Goal: Task Accomplishment & Management: Manage account settings

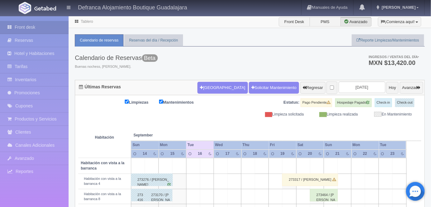
click at [86, 22] on link "Tablero" at bounding box center [87, 21] width 12 height 4
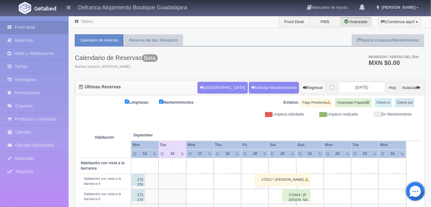
click at [300, 87] on button "Regresar" at bounding box center [312, 88] width 25 height 12
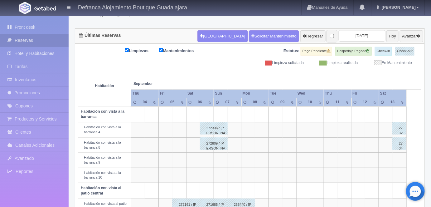
scroll to position [50, 0]
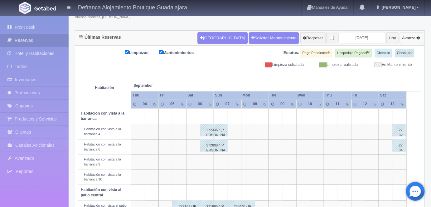
click at [405, 38] on button "Avanzar" at bounding box center [411, 38] width 23 height 12
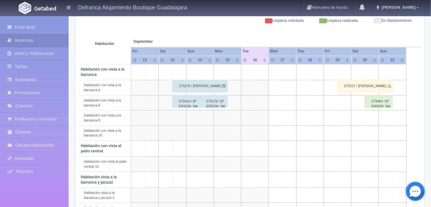
scroll to position [94, 0]
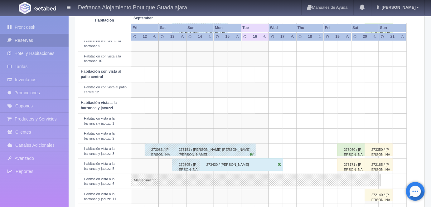
click at [394, 121] on td at bounding box center [399, 120] width 14 height 15
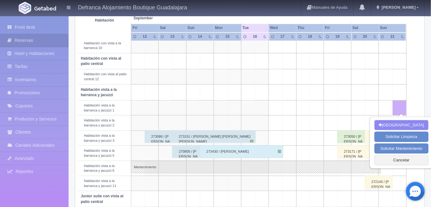
scroll to position [193, 0]
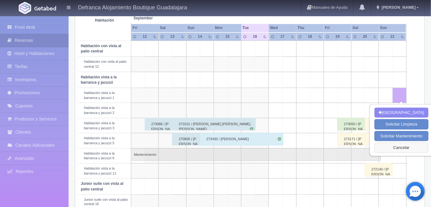
click at [400, 146] on button "Cancelar" at bounding box center [401, 147] width 54 height 10
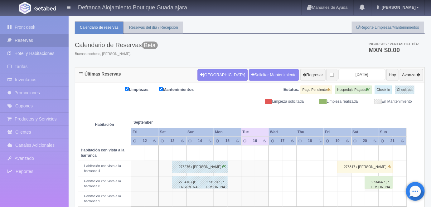
scroll to position [9, 0]
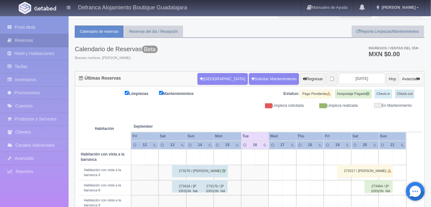
click at [405, 77] on button "Avanzar" at bounding box center [411, 79] width 23 height 12
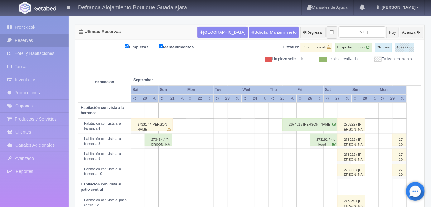
scroll to position [54, 0]
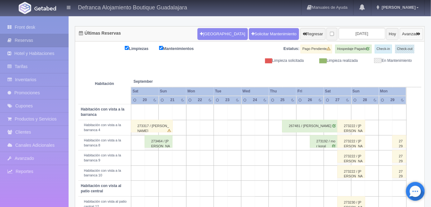
click at [409, 35] on button "Avanzar" at bounding box center [411, 34] width 23 height 12
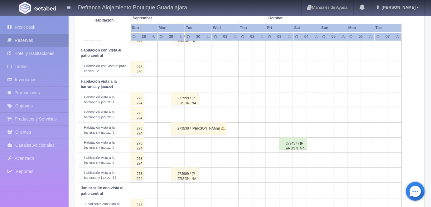
scroll to position [186, 0]
